Goal: Task Accomplishment & Management: Manage account settings

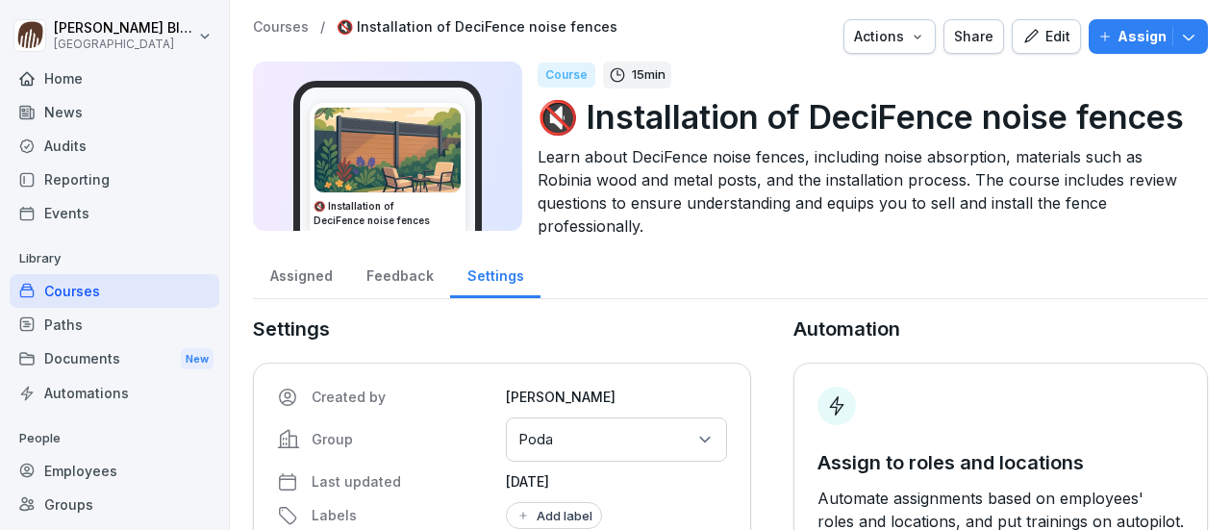
click at [63, 292] on div "Courses" at bounding box center [115, 291] width 210 height 34
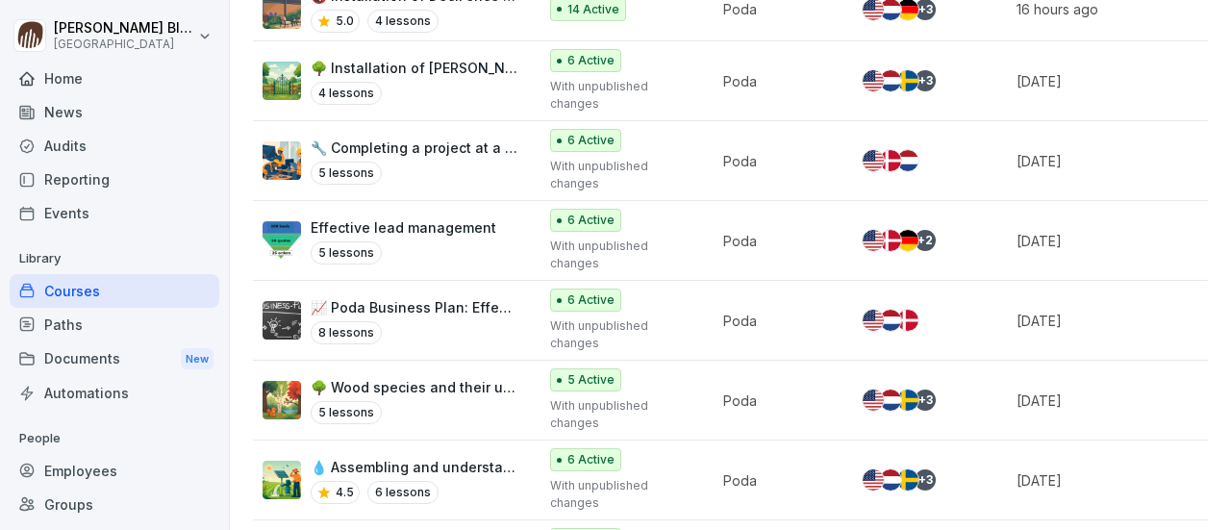
scroll to position [543, 0]
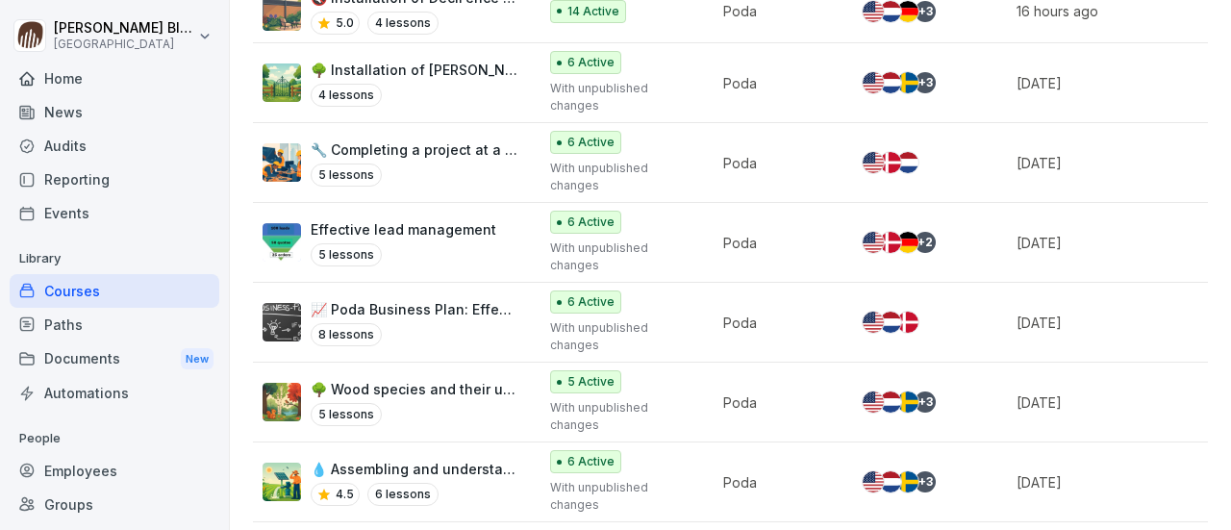
click at [382, 67] on p "🌳 Installation of [PERSON_NAME] Fence and [PERSON_NAME][GEOGRAPHIC_DATA]" at bounding box center [414, 70] width 207 height 20
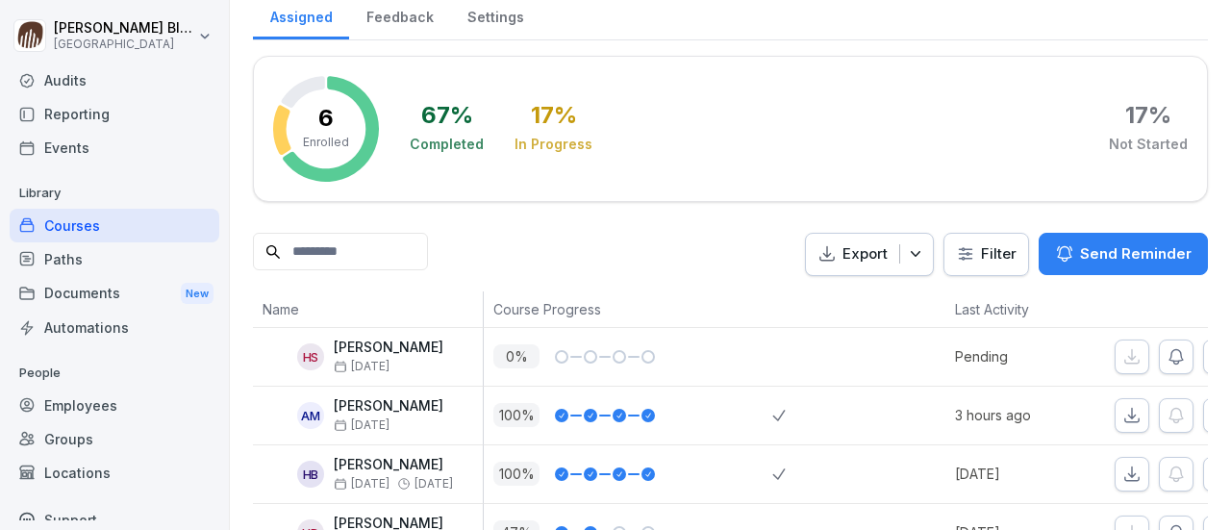
scroll to position [96, 0]
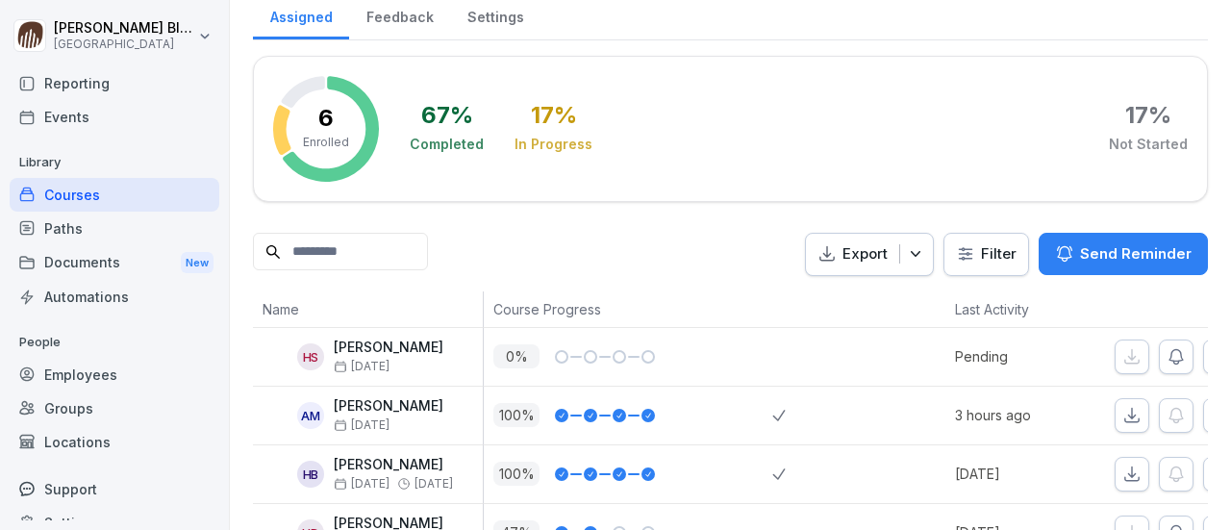
click at [73, 409] on div "Groups" at bounding box center [115, 409] width 210 height 34
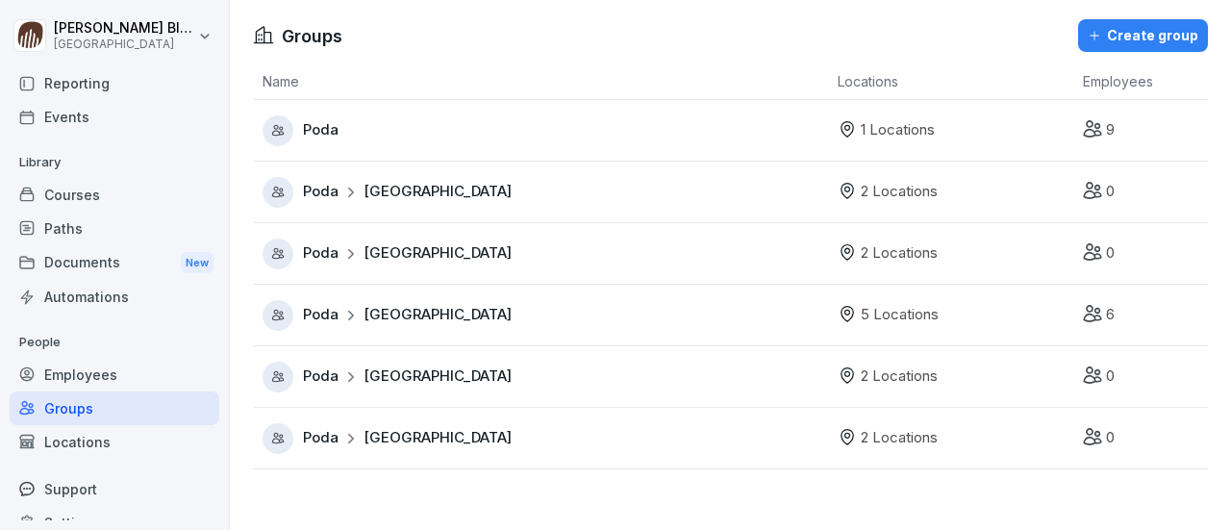
click at [94, 189] on div "Courses" at bounding box center [115, 195] width 210 height 34
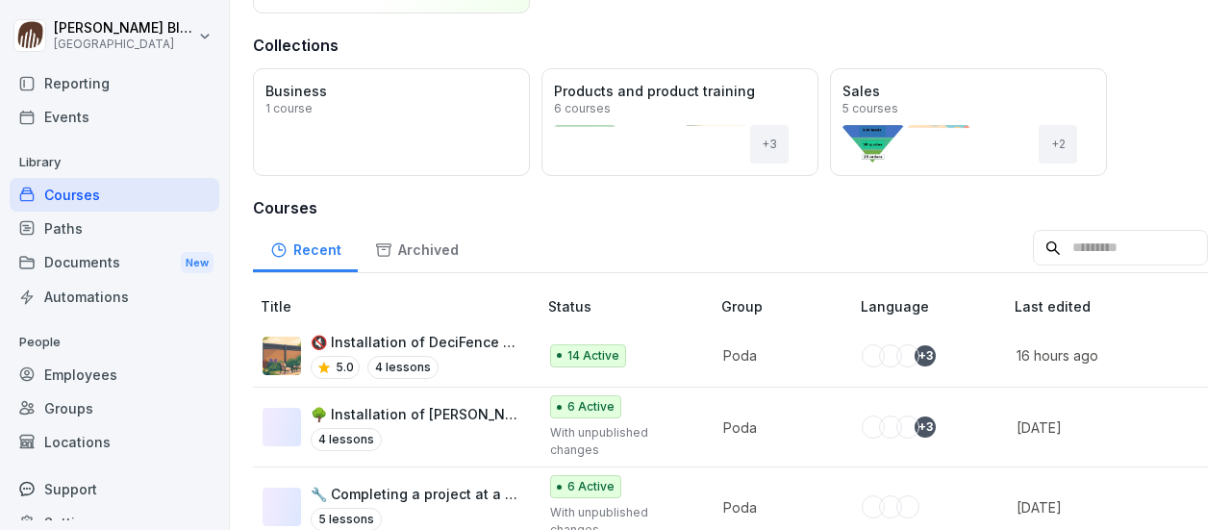
scroll to position [385, 0]
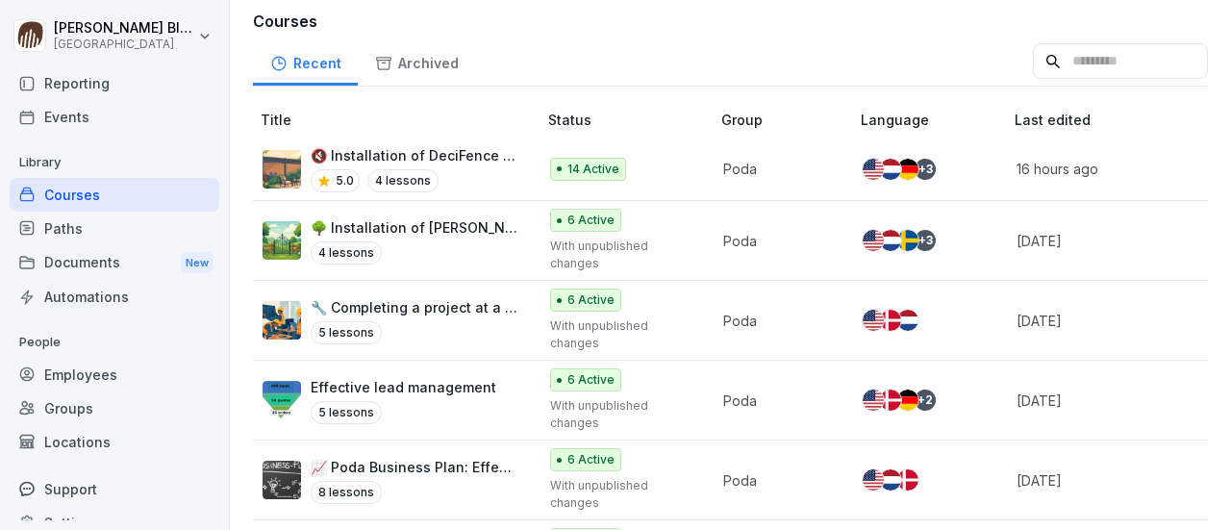
click at [371, 217] on p "🌳 Installation of Lund Fence and Lund Gate" at bounding box center [414, 227] width 207 height 20
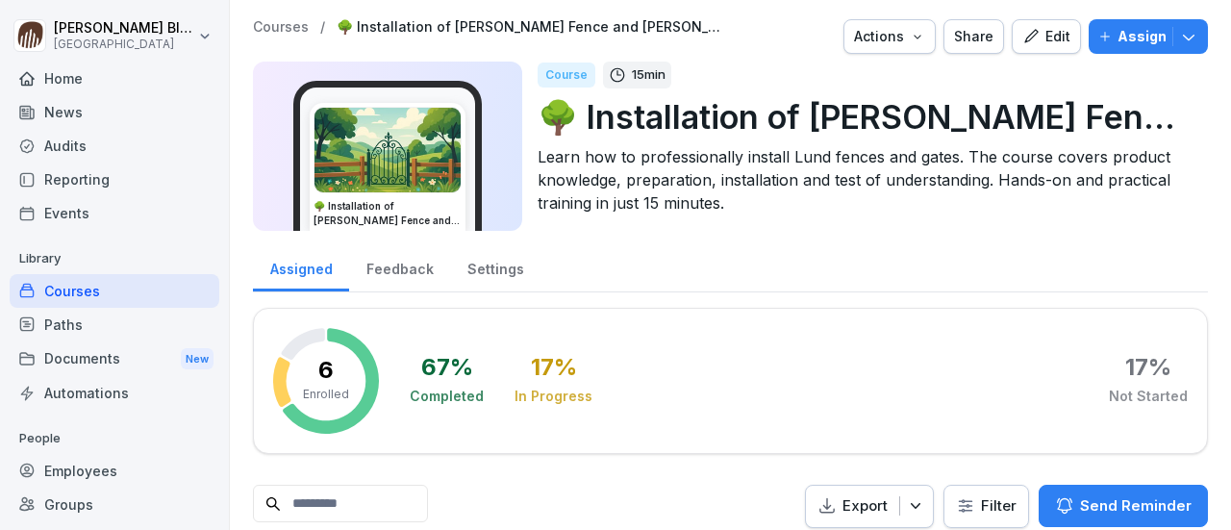
click at [1031, 41] on div "Edit" at bounding box center [1047, 36] width 48 height 21
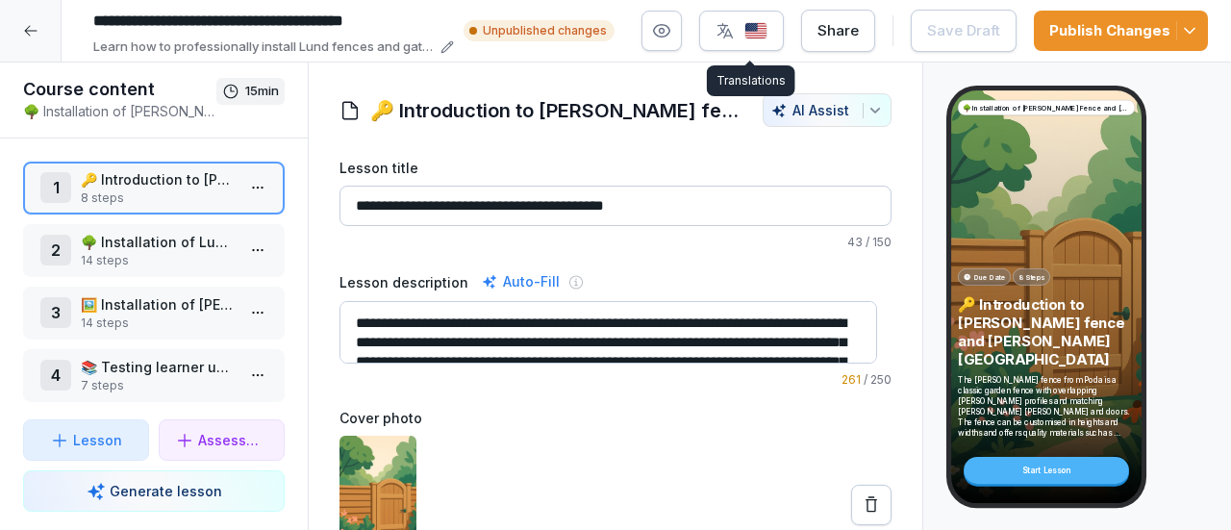
click at [754, 27] on img "button" at bounding box center [756, 31] width 23 height 18
click at [670, 32] on icon "button" at bounding box center [661, 30] width 19 height 19
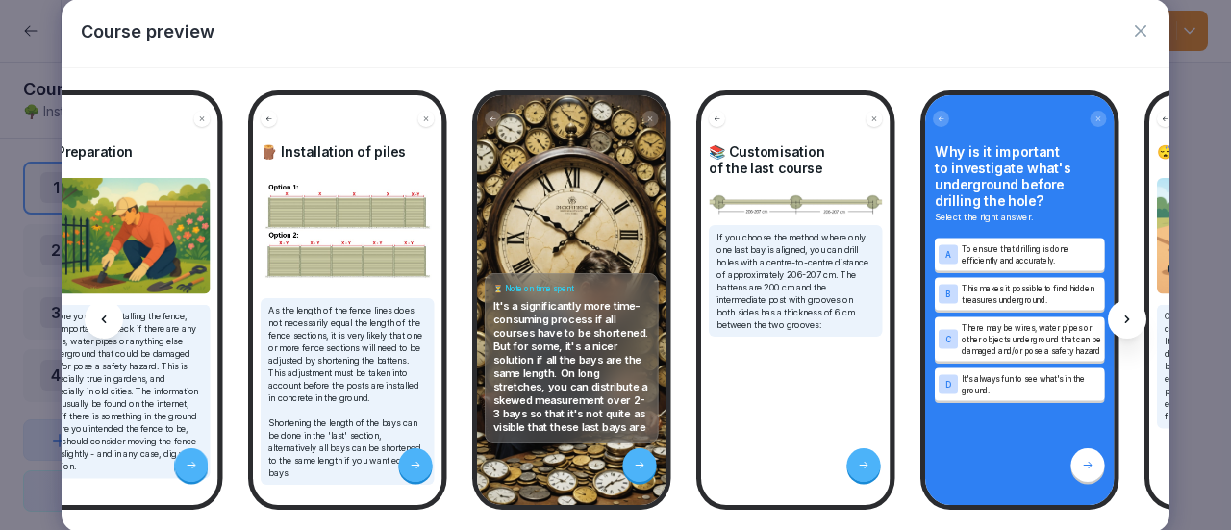
scroll to position [0, 2538]
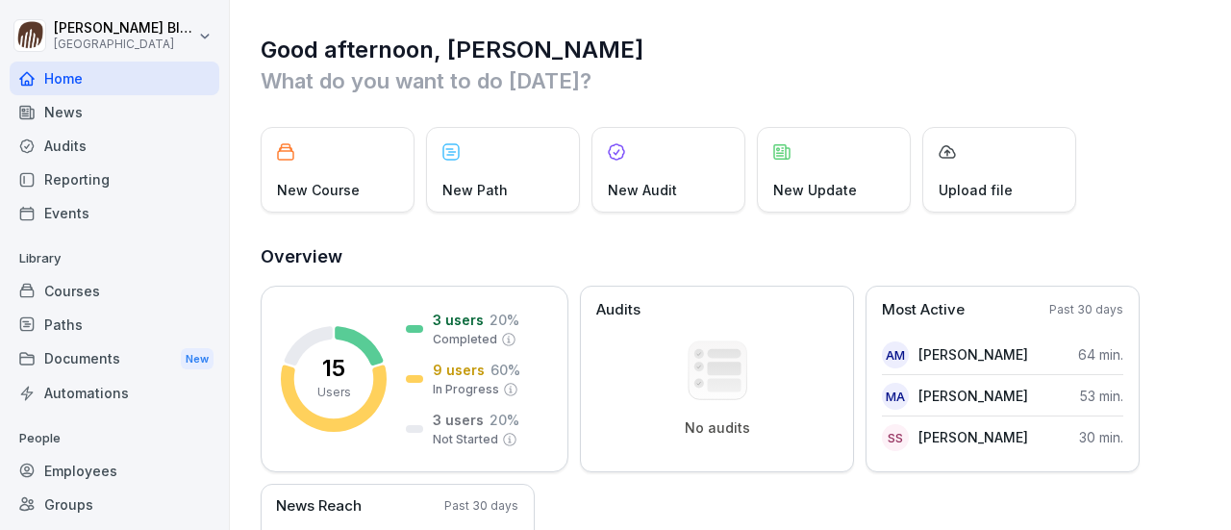
click at [74, 292] on div "Courses" at bounding box center [115, 291] width 210 height 34
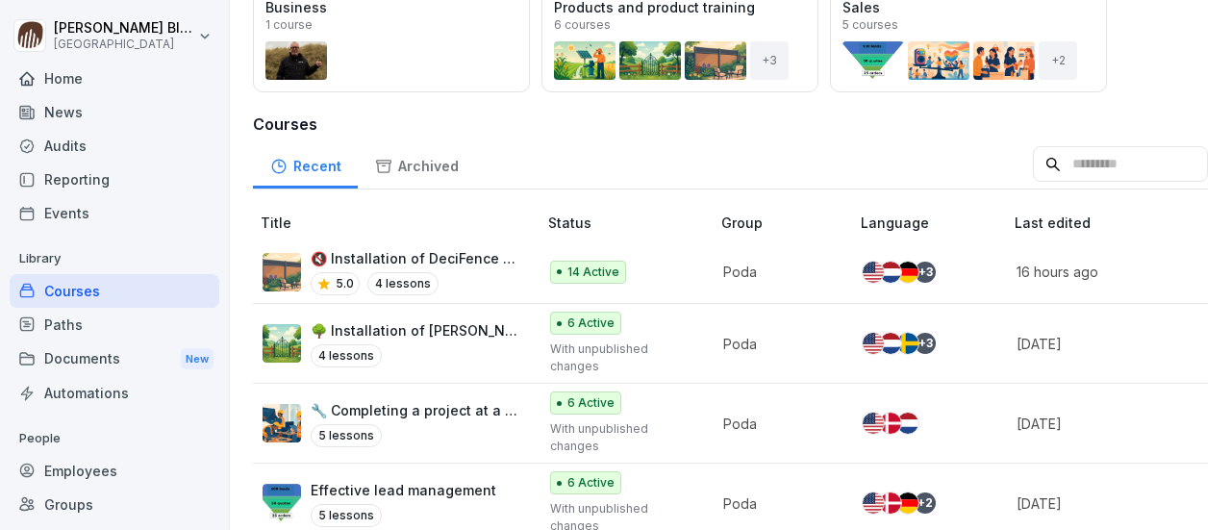
scroll to position [289, 0]
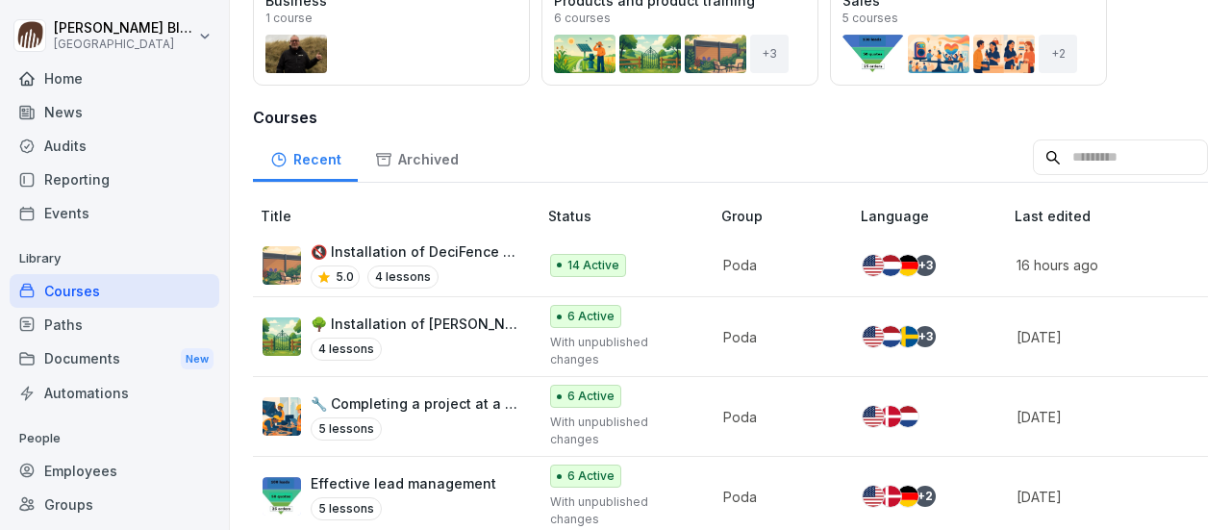
click at [402, 248] on p "🔇 Installation of DeciFence noise fences" at bounding box center [414, 251] width 207 height 20
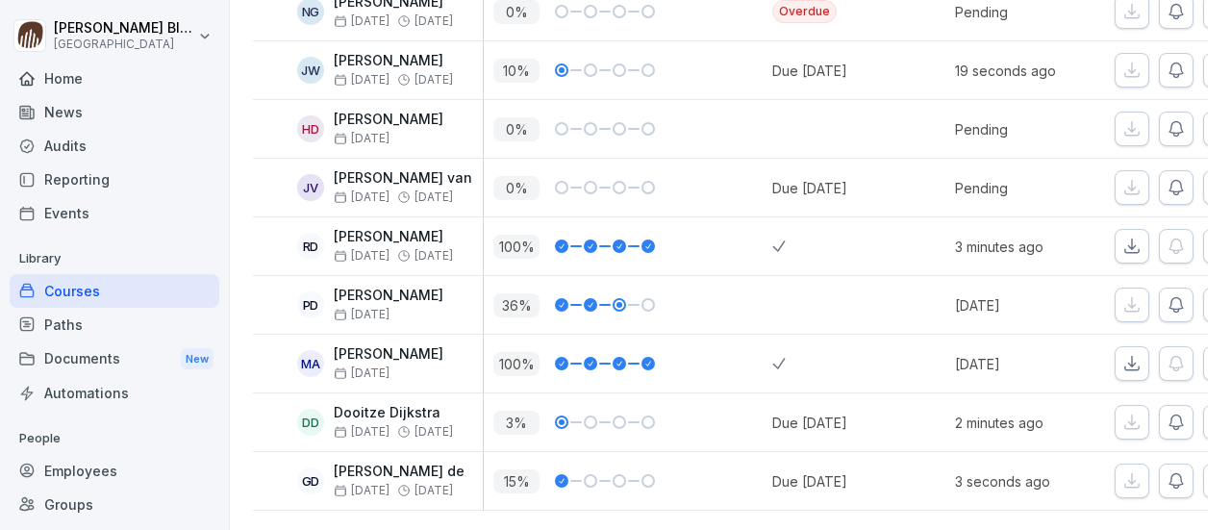
scroll to position [918, 0]
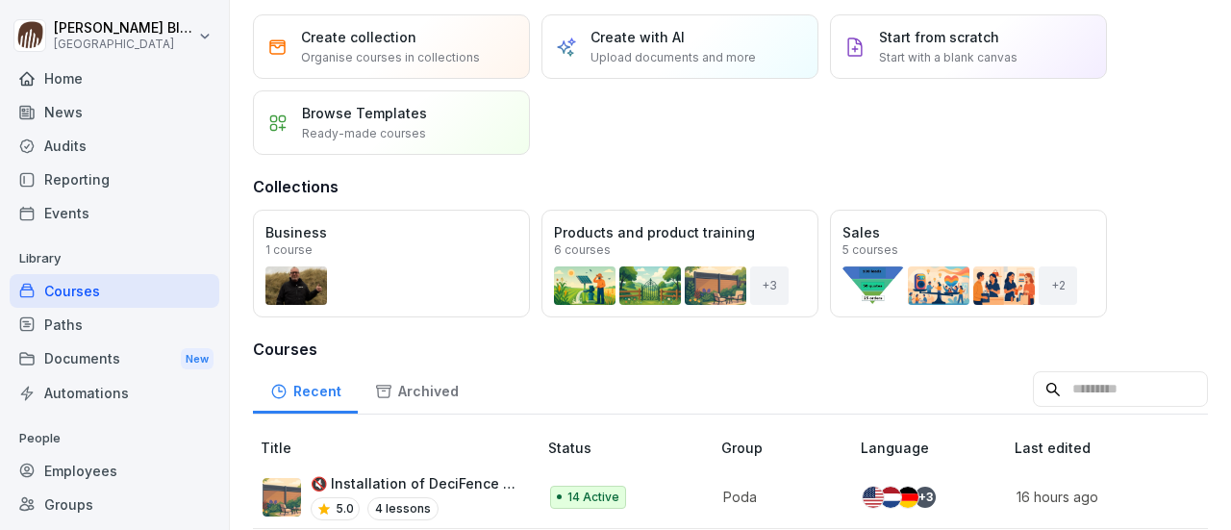
scroll to position [192, 0]
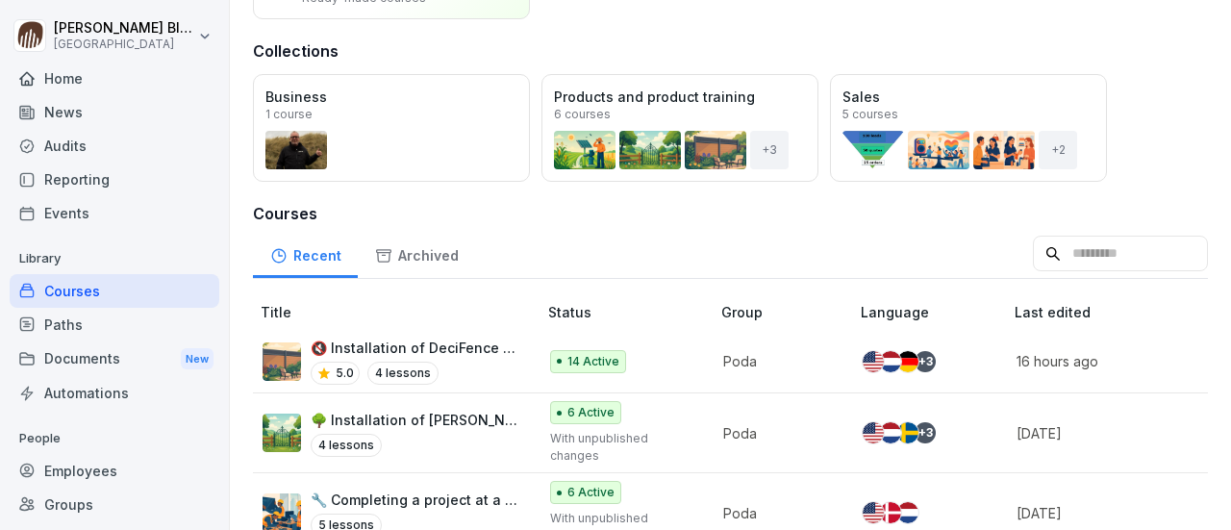
click at [401, 351] on p "🔇 Installation of DeciFence noise fences" at bounding box center [414, 348] width 207 height 20
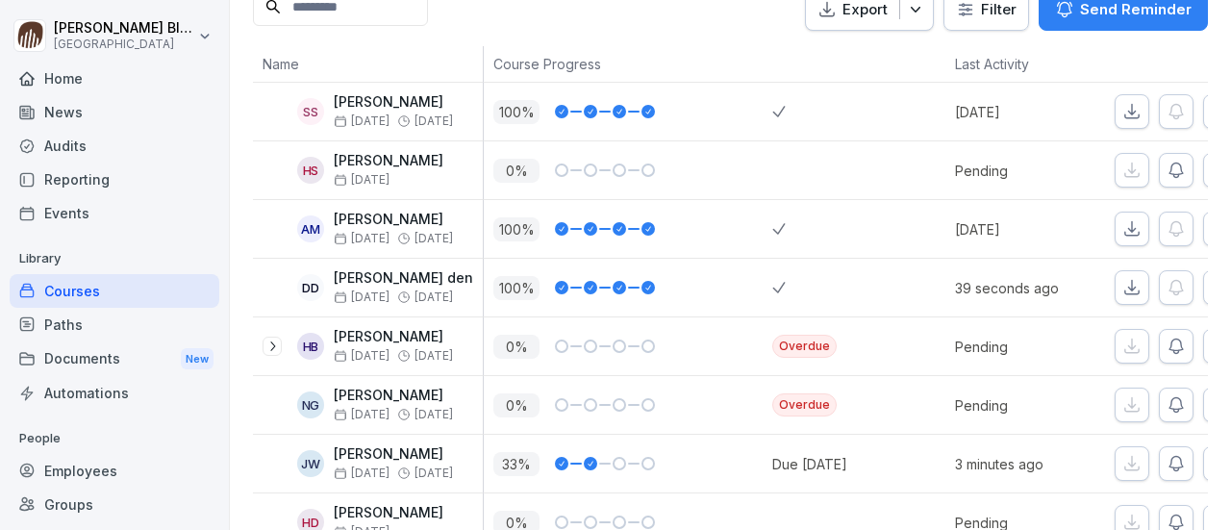
scroll to position [533, 0]
